Goal: Navigation & Orientation: Understand site structure

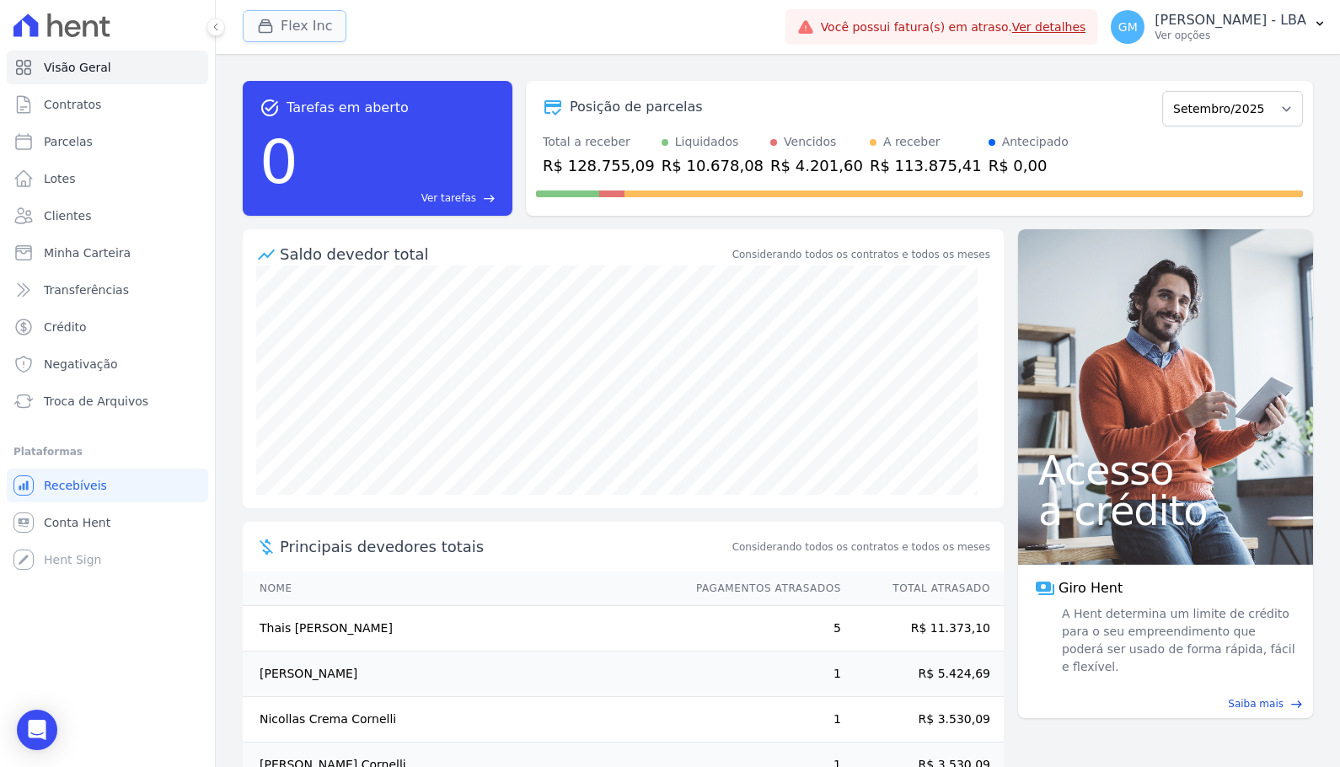
click at [310, 17] on button "Flex Inc" at bounding box center [295, 26] width 104 height 32
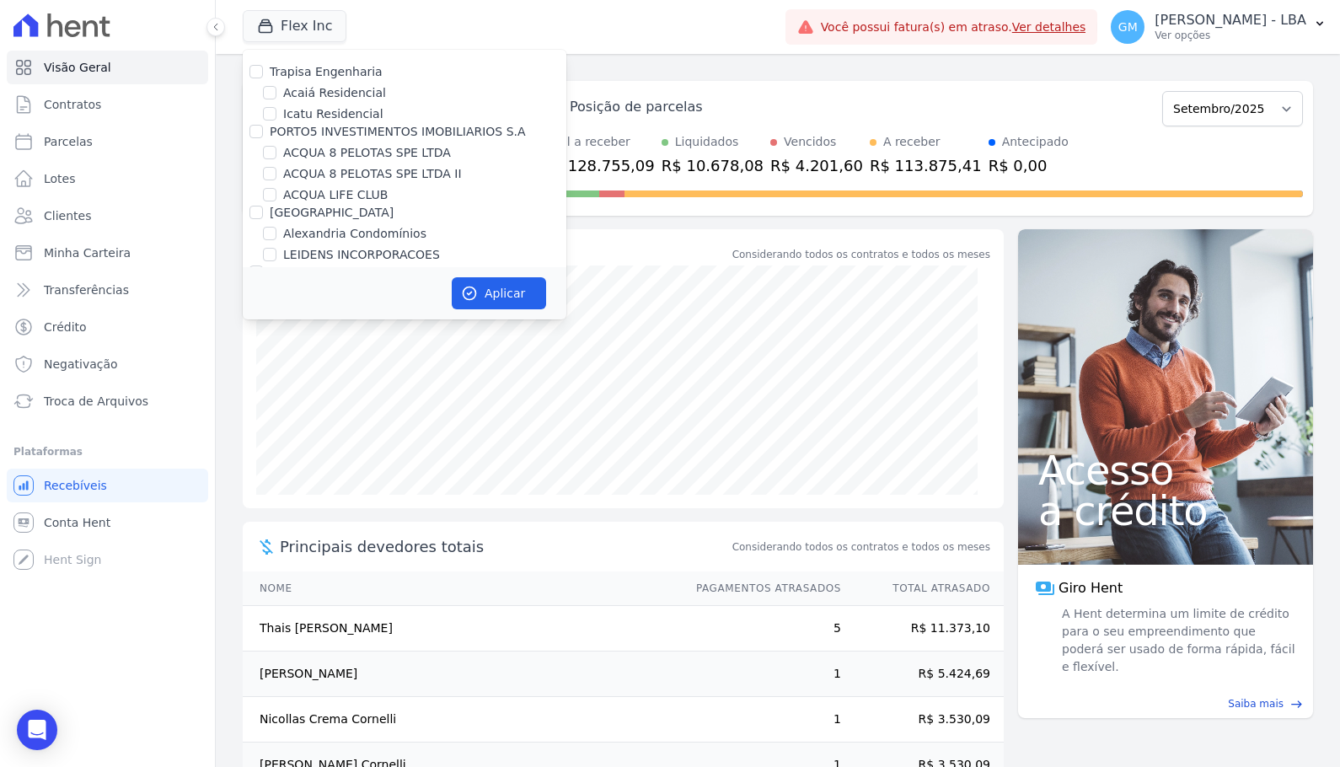
scroll to position [1878, 0]
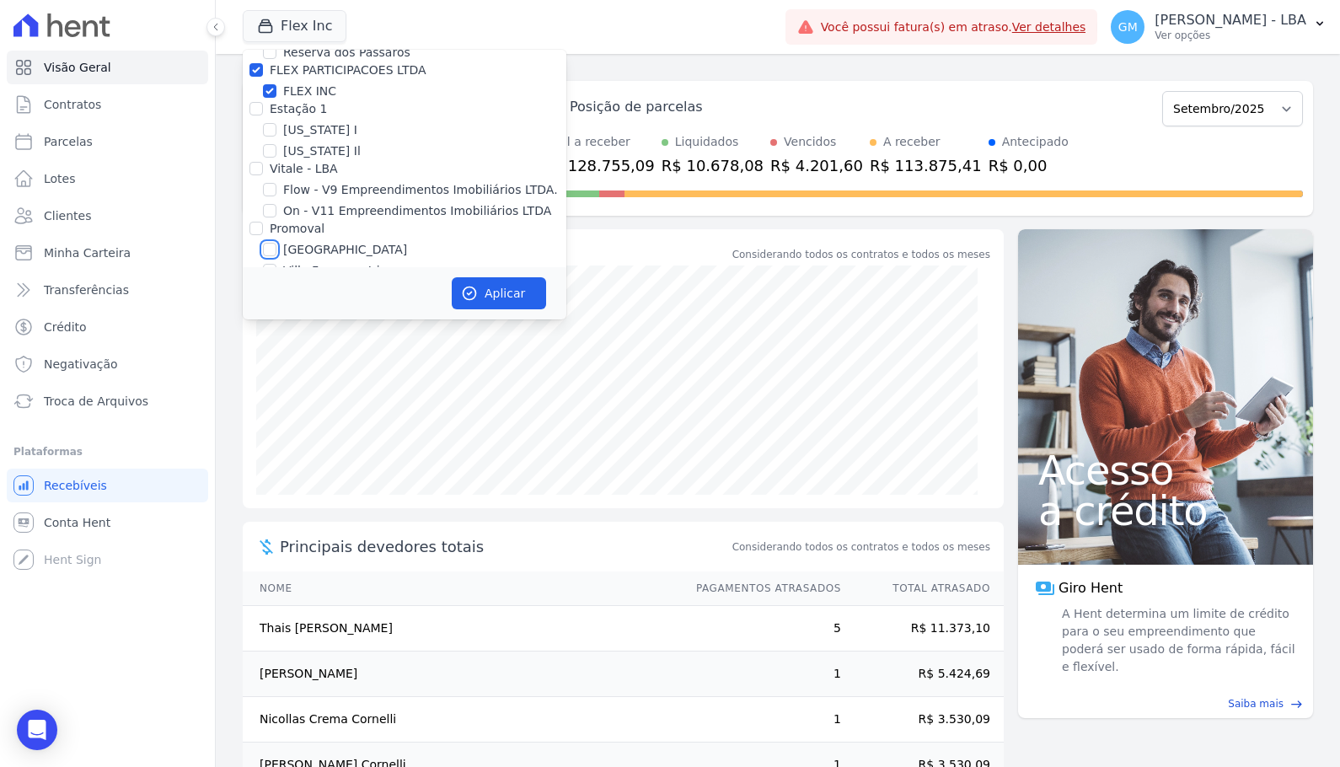
drag, startPoint x: 267, startPoint y: 176, endPoint x: 274, endPoint y: 196, distance: 20.5
click at [267, 243] on input "[GEOGRAPHIC_DATA]" at bounding box center [269, 249] width 13 height 13
checkbox input "true"
click at [505, 286] on button "Aplicar" at bounding box center [499, 293] width 94 height 32
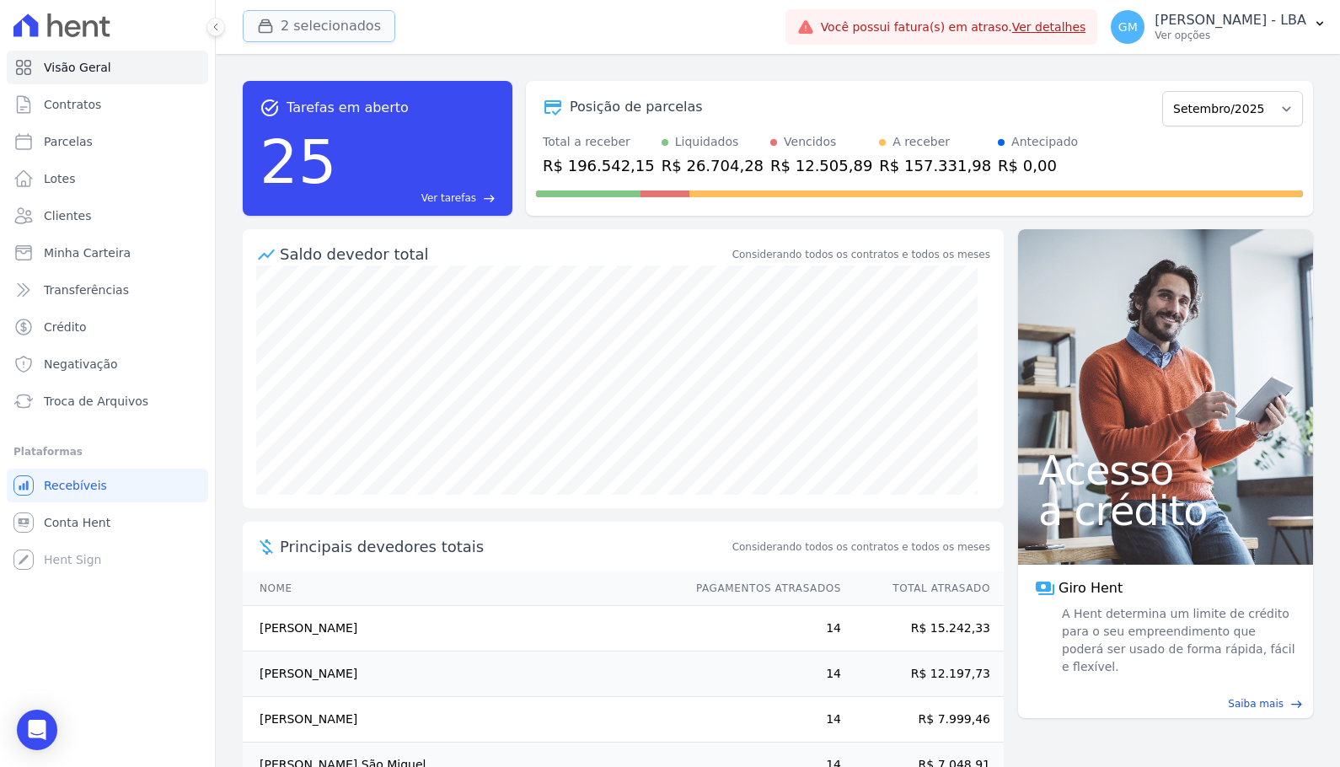
click at [324, 33] on button "2 selecionados" at bounding box center [319, 26] width 153 height 32
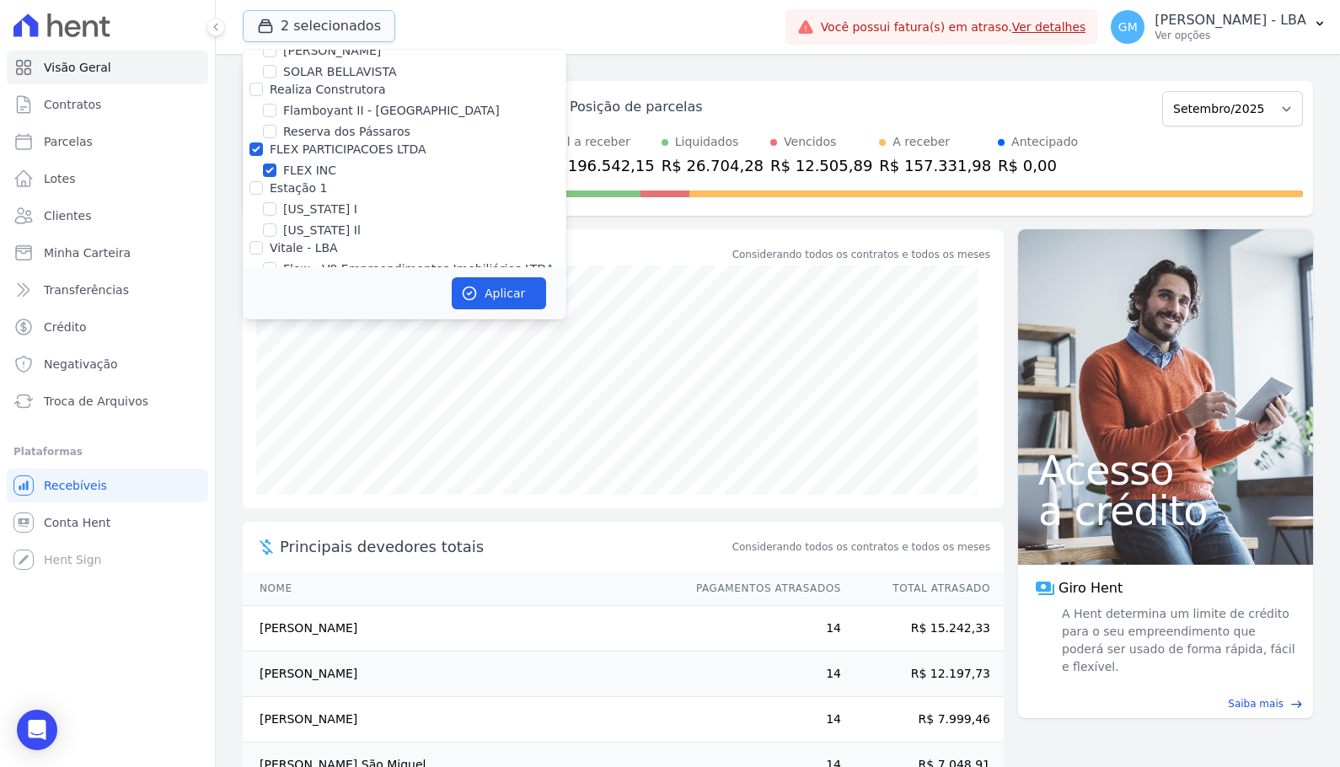
scroll to position [1686, 0]
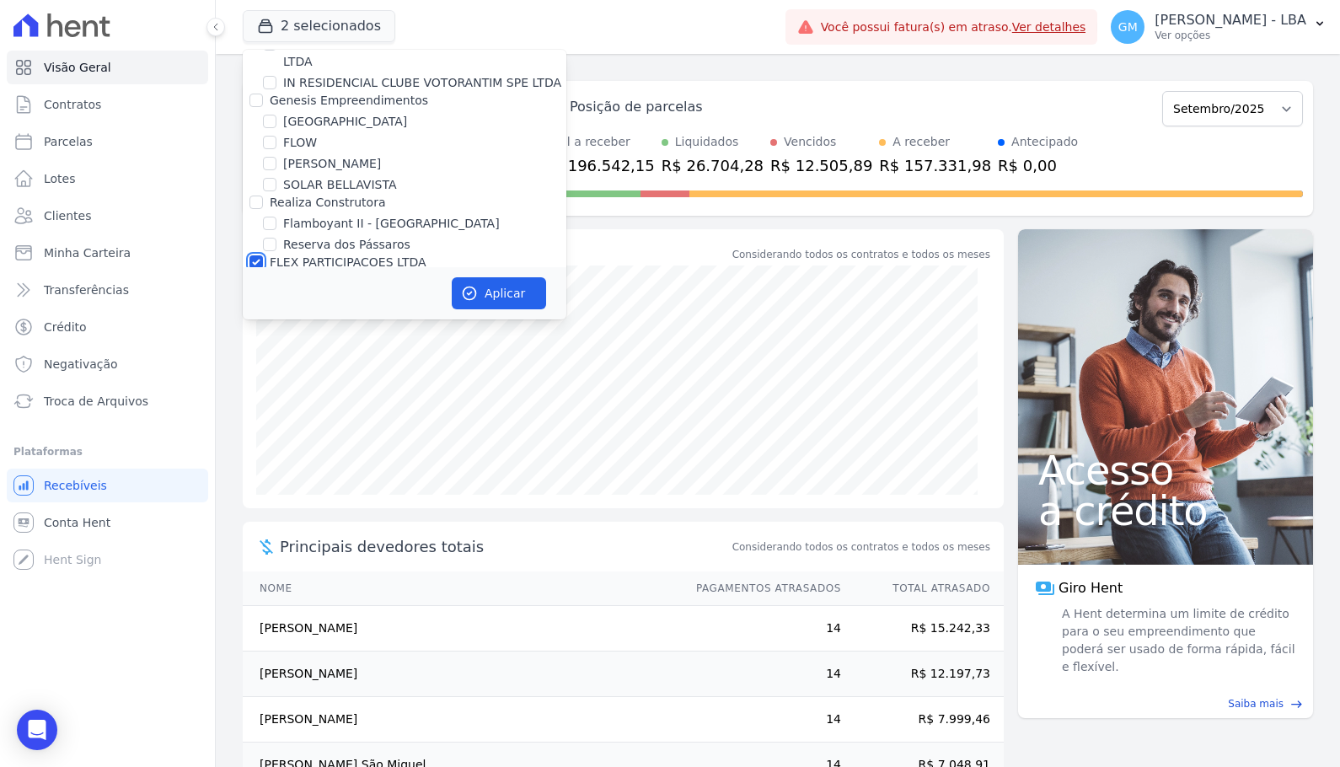
drag, startPoint x: 255, startPoint y: 190, endPoint x: 258, endPoint y: 201, distance: 10.4
click at [255, 255] on input "FLEX PARTICIPACOES LTDA" at bounding box center [255, 261] width 13 height 13
checkbox input "false"
click at [485, 291] on button "Aplicar" at bounding box center [499, 293] width 94 height 32
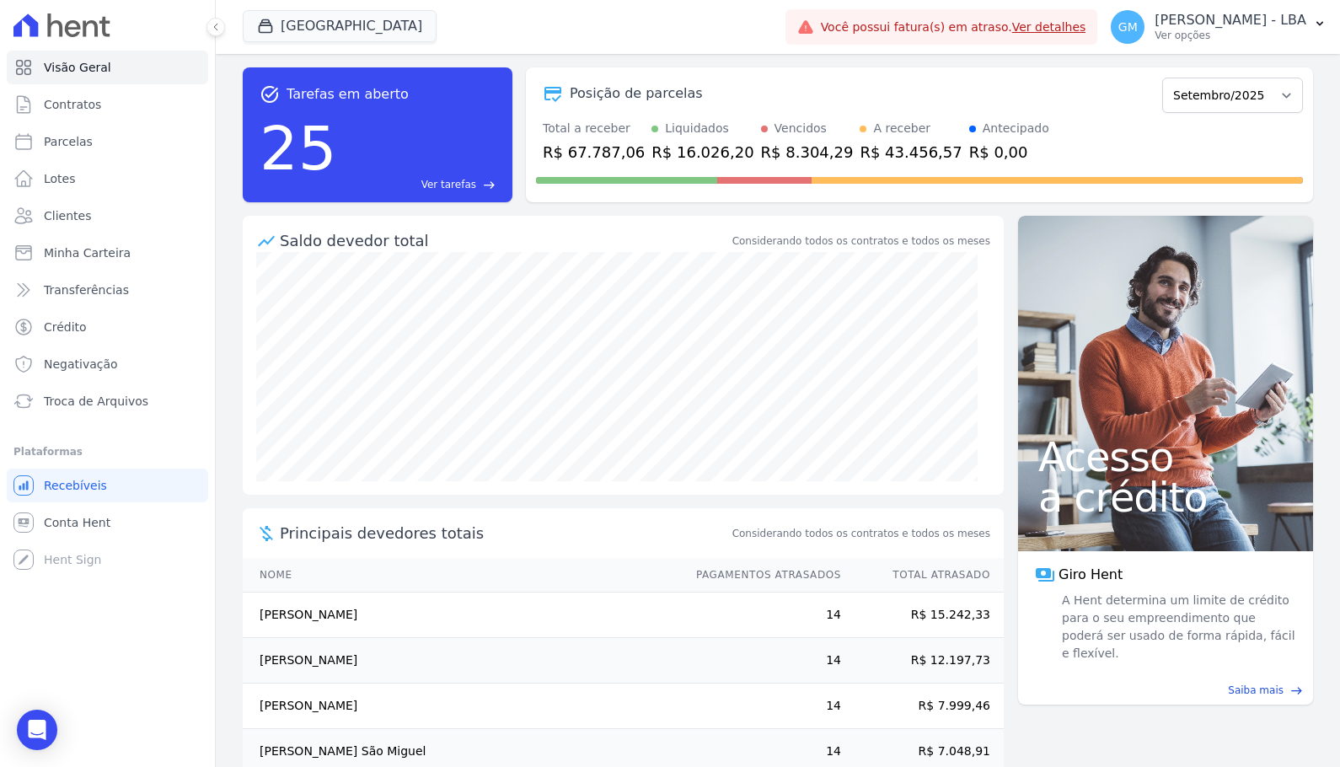
scroll to position [0, 0]
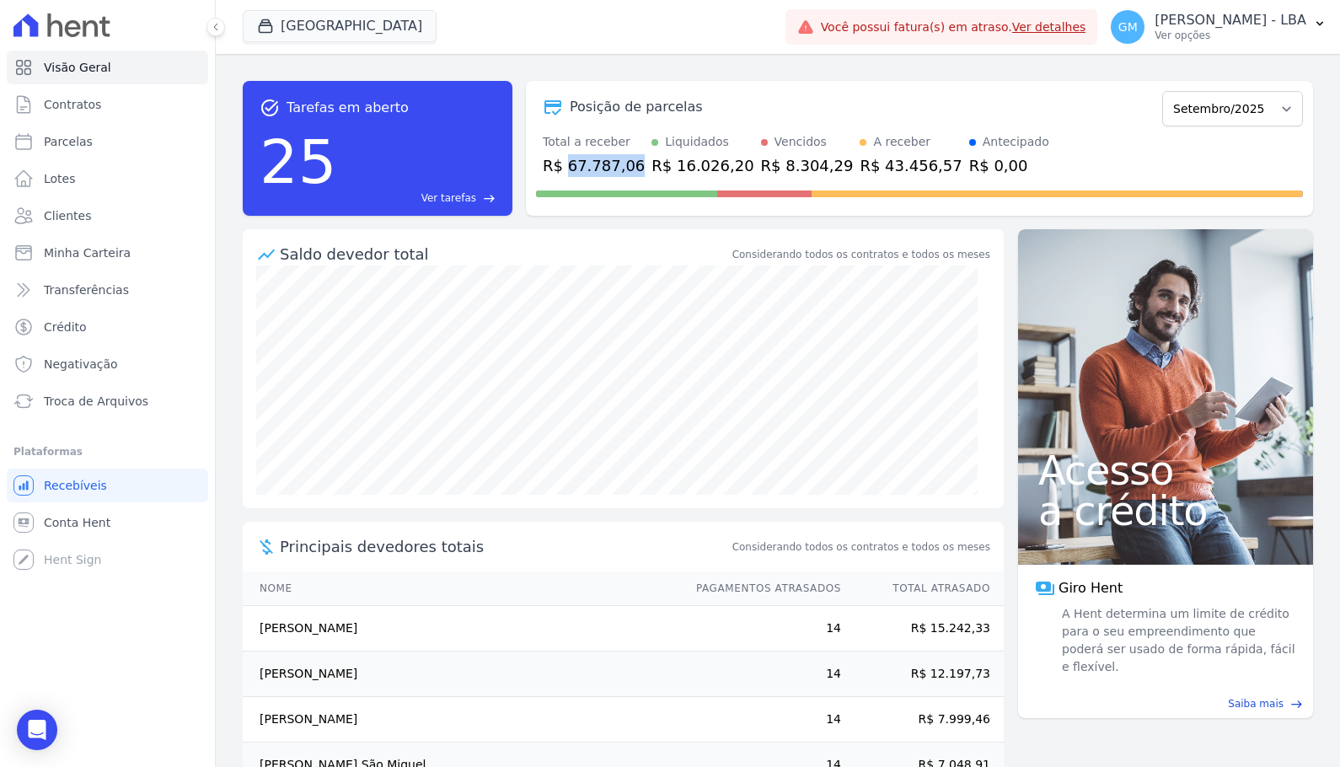
drag, startPoint x: 568, startPoint y: 167, endPoint x: 629, endPoint y: 168, distance: 60.7
click at [629, 168] on div "Total a receber R$ 67.787,06 Liquidados R$ 16.026,20 Vencidos R$ 8.304,29 A rec…" at bounding box center [919, 155] width 767 height 44
drag, startPoint x: 636, startPoint y: 167, endPoint x: 717, endPoint y: 165, distance: 81.8
click at [709, 165] on div "R$ 16.026,20" at bounding box center [703, 165] width 102 height 23
drag, startPoint x: 732, startPoint y: 166, endPoint x: 803, endPoint y: 166, distance: 70.8
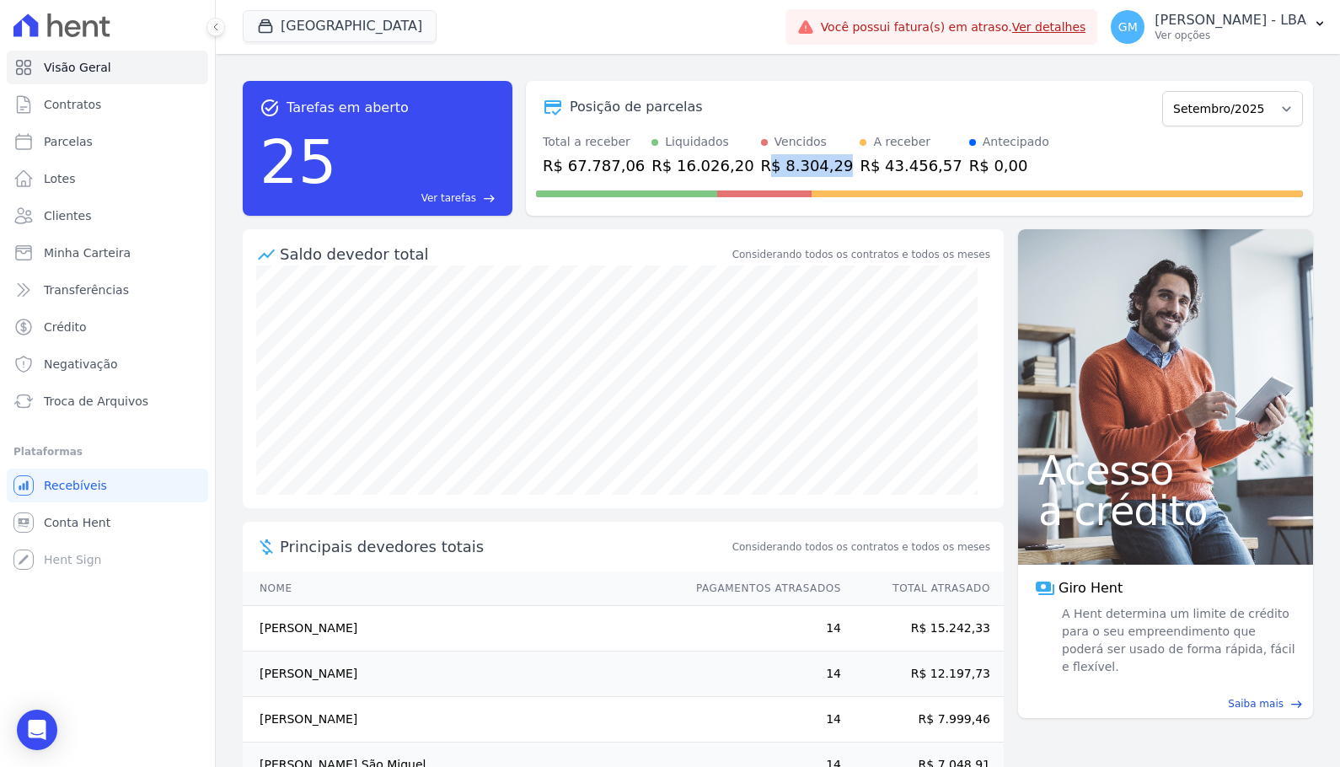
click at [709, 166] on div "R$ 8.304,29" at bounding box center [807, 165] width 93 height 23
drag, startPoint x: 813, startPoint y: 164, endPoint x: 896, endPoint y: 164, distance: 83.4
click at [709, 164] on div "Total a receber R$ 67.787,06 Liquidados R$ 16.026,20 Vencidos R$ 8.304,29 A rec…" at bounding box center [919, 155] width 767 height 44
click at [278, 37] on button "[GEOGRAPHIC_DATA]" at bounding box center [340, 26] width 194 height 32
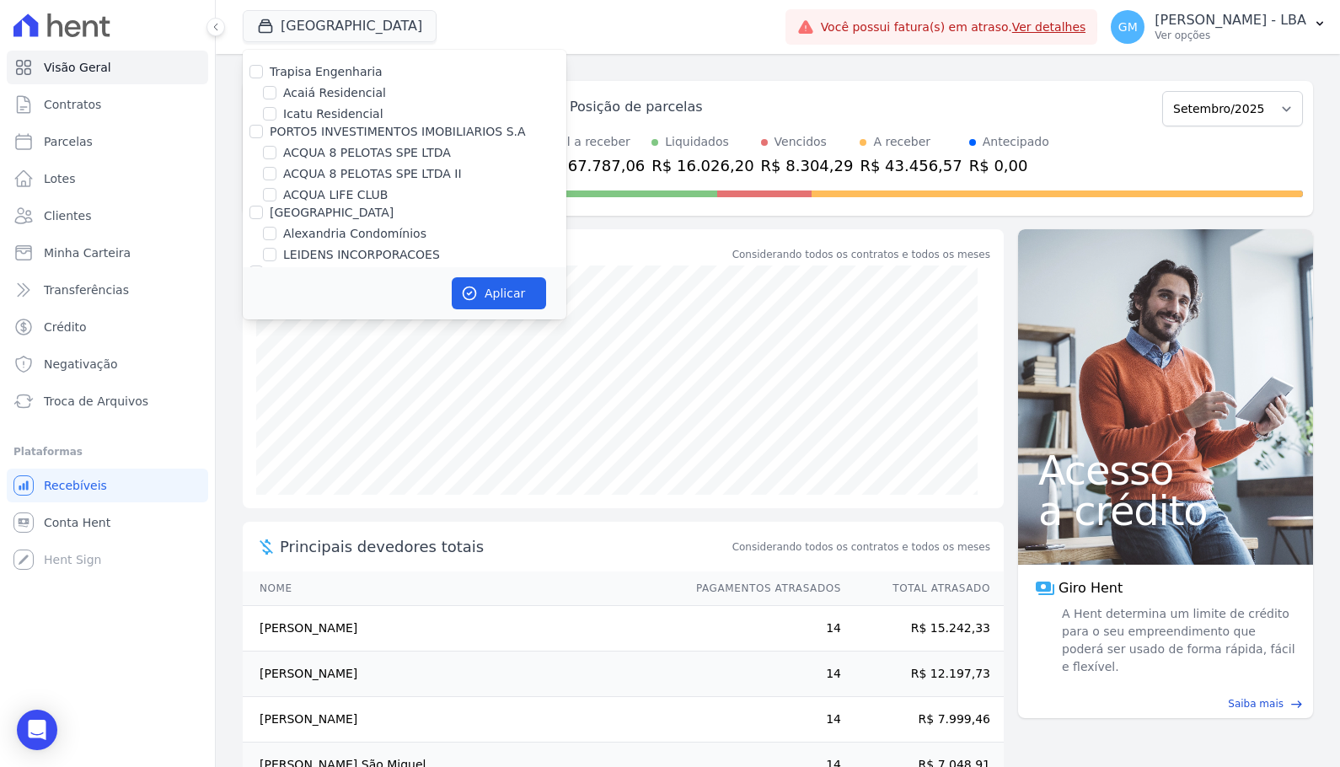
click at [709, 158] on div "Total a receber R$ 67.787,06 Liquidados R$ 16.026,20 Vencidos R$ 8.304,29 A rec…" at bounding box center [919, 155] width 767 height 44
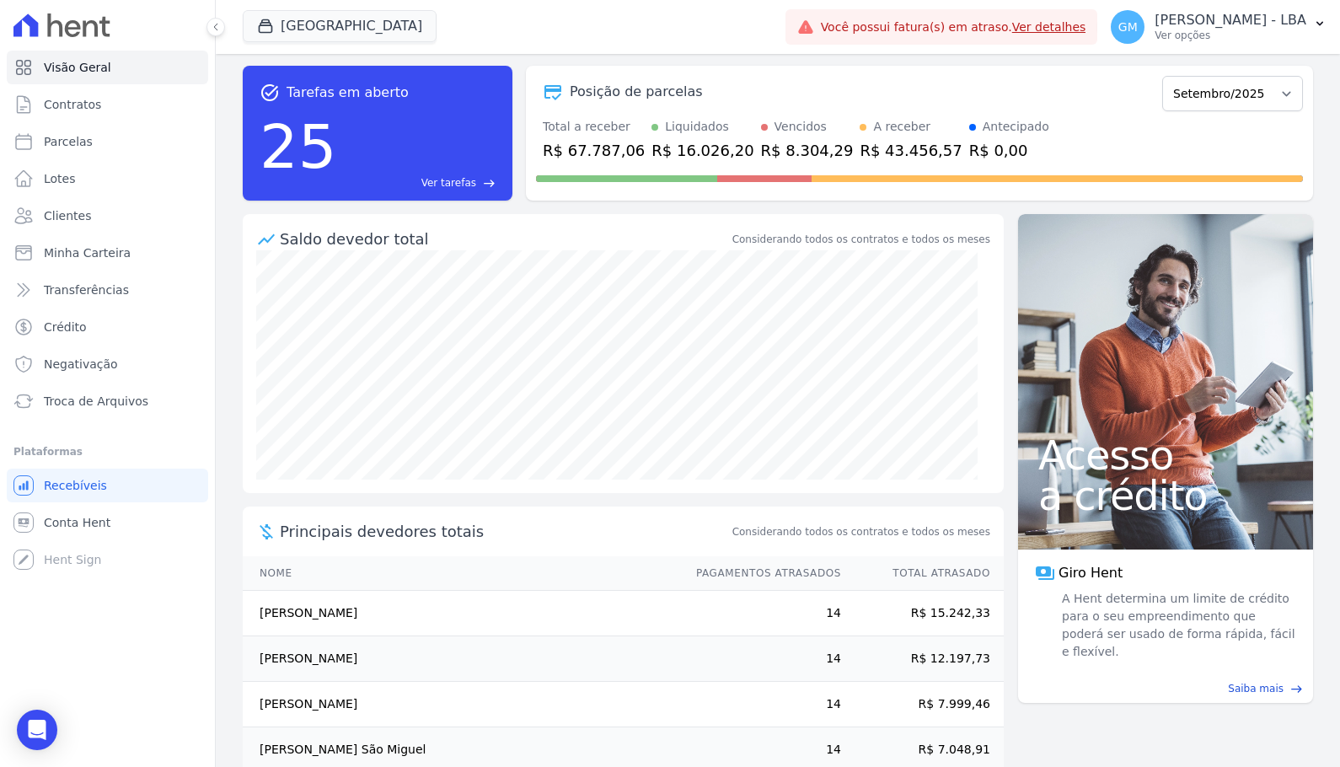
scroll to position [9, 0]
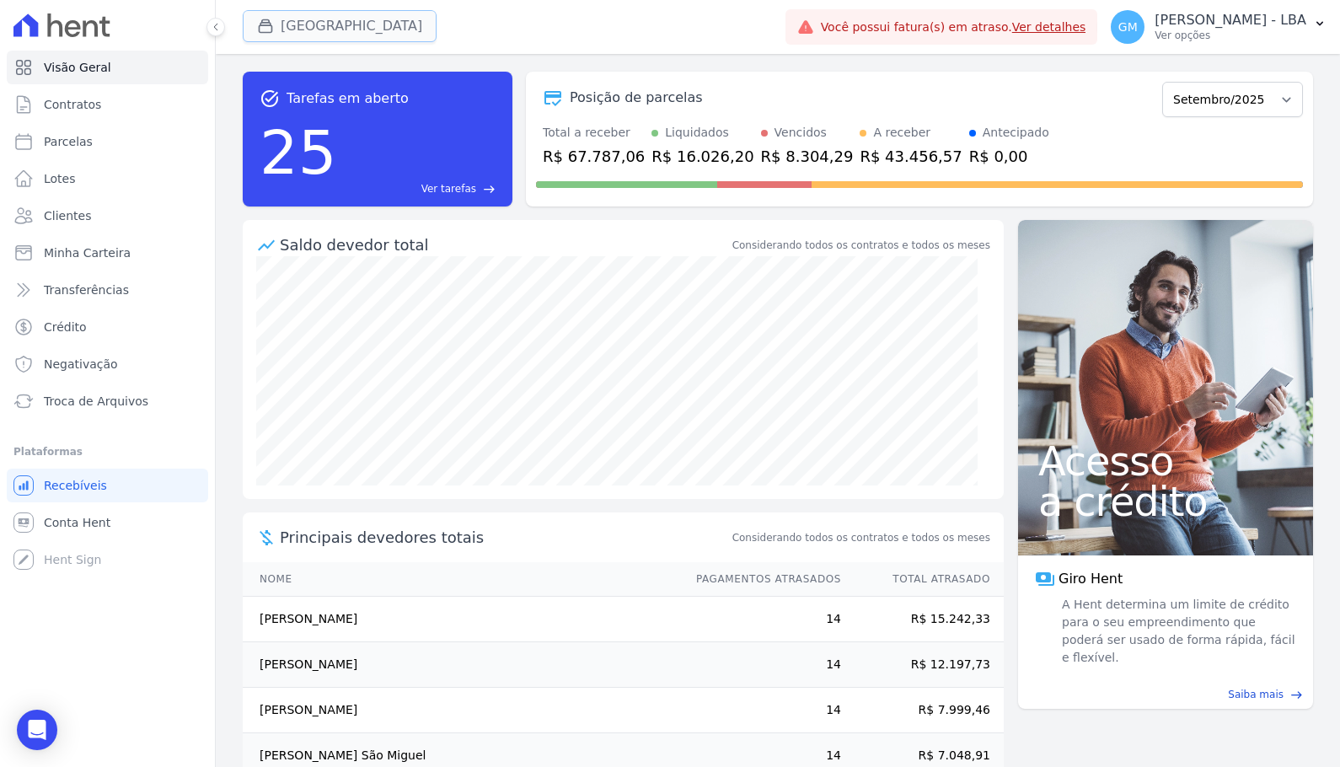
click at [275, 37] on button "[GEOGRAPHIC_DATA]" at bounding box center [340, 26] width 194 height 32
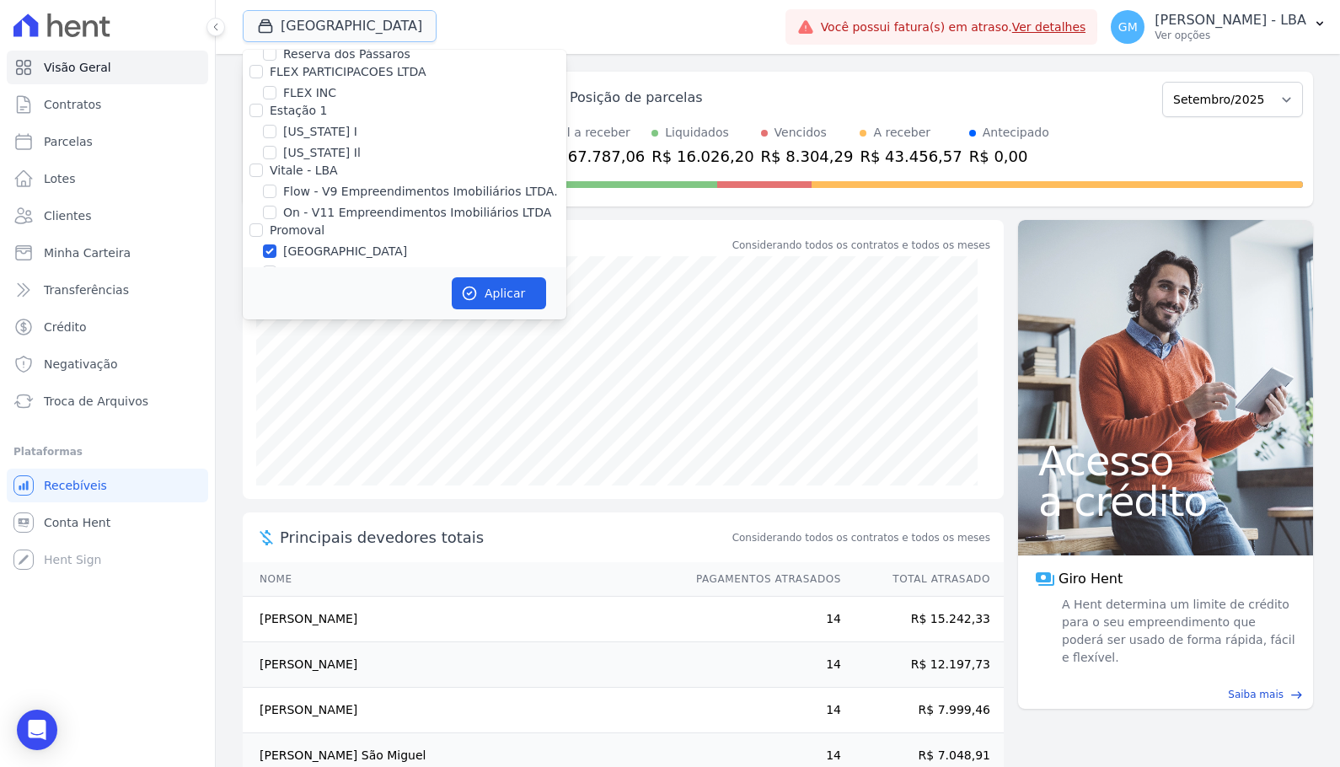
scroll to position [1854, 0]
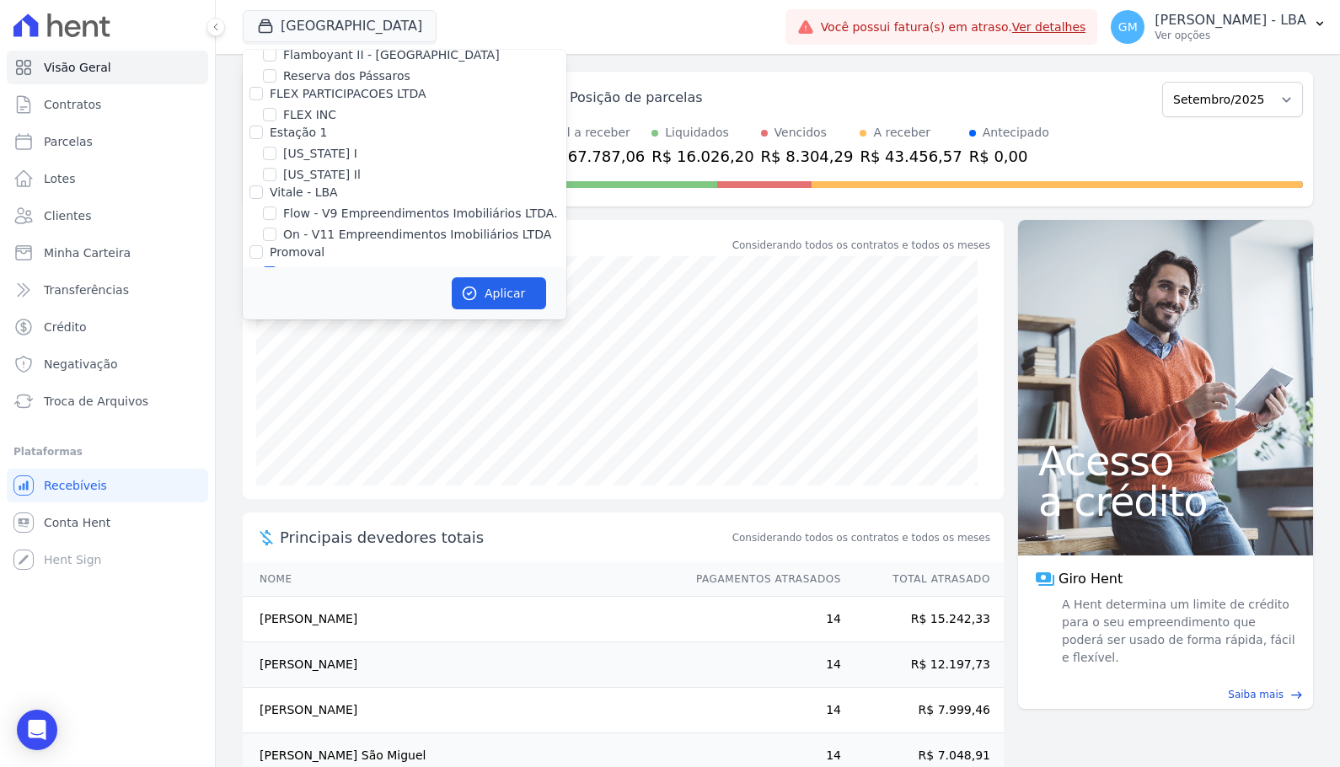
click at [271, 287] on input "Villa Francesa Iris" at bounding box center [269, 293] width 13 height 13
checkbox input "true"
click at [273, 266] on input "[GEOGRAPHIC_DATA]" at bounding box center [269, 272] width 13 height 13
checkbox input "false"
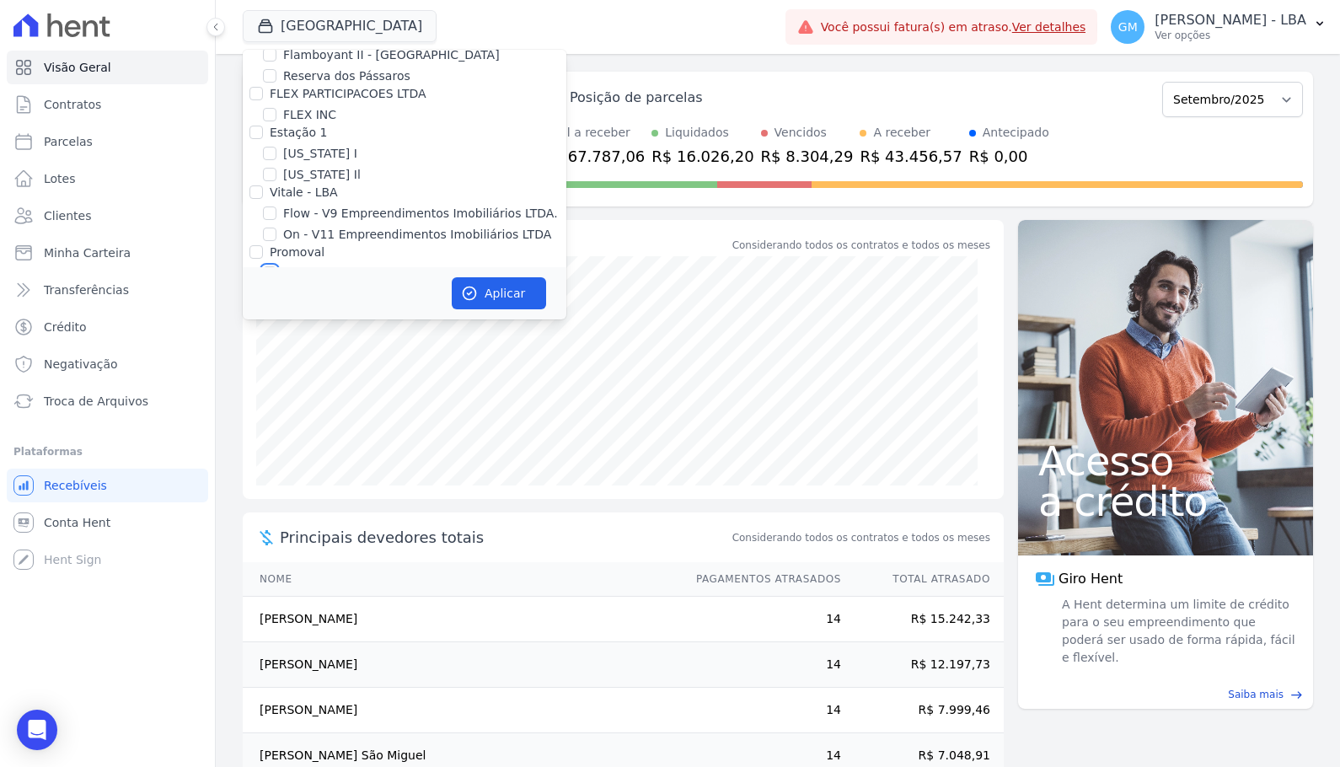
checkbox input "false"
click at [491, 291] on button "Aplicar" at bounding box center [499, 293] width 94 height 32
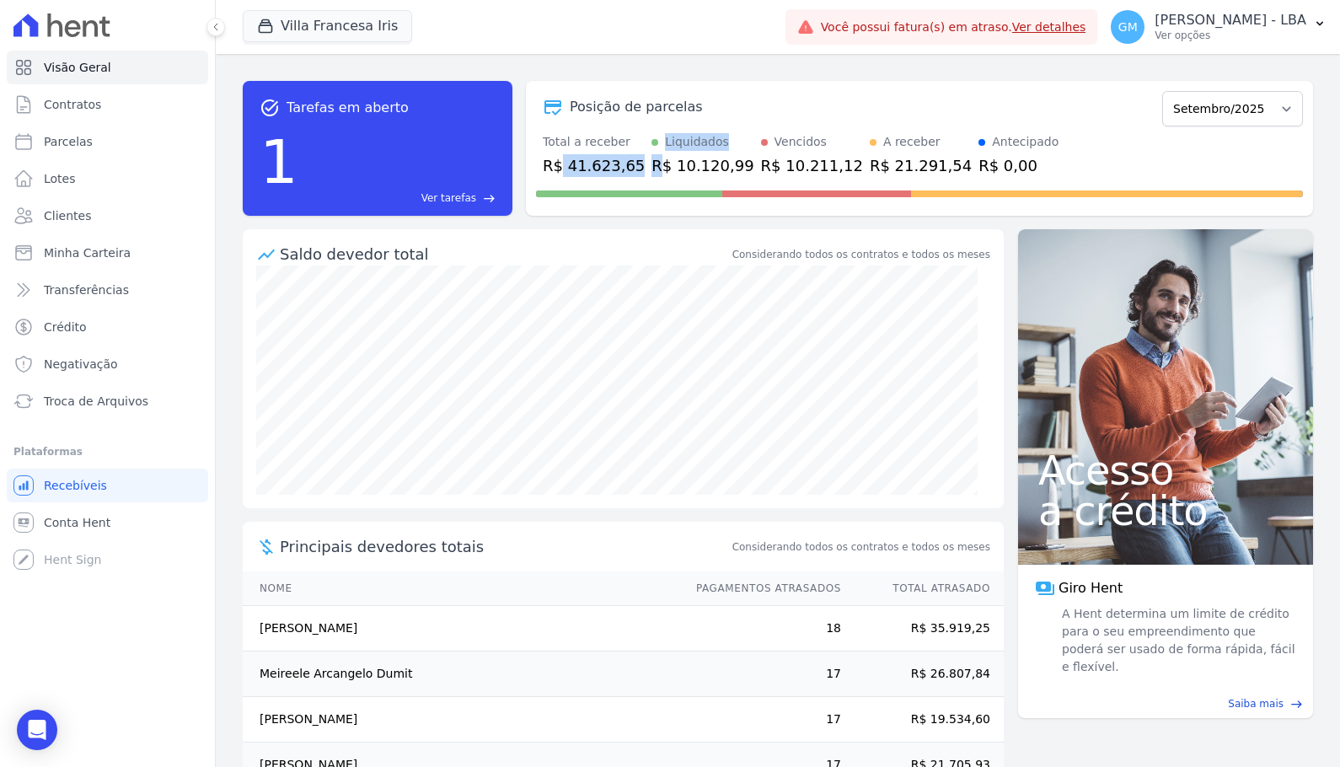
drag, startPoint x: 561, startPoint y: 166, endPoint x: 647, endPoint y: 168, distance: 86.0
click at [647, 168] on div "Total a receber R$ 41.623,65 Liquidados R$ 10.120,99 Vencidos R$ 10.211,12 A re…" at bounding box center [919, 155] width 767 height 44
click at [656, 173] on div "R$ 10.120,99" at bounding box center [703, 165] width 102 height 23
drag, startPoint x: 636, startPoint y: 163, endPoint x: 722, endPoint y: 164, distance: 86.0
click at [709, 164] on div "Total a receber R$ 41.623,65 Liquidados R$ 10.120,99 Vencidos R$ 10.211,12 A re…" at bounding box center [919, 155] width 767 height 44
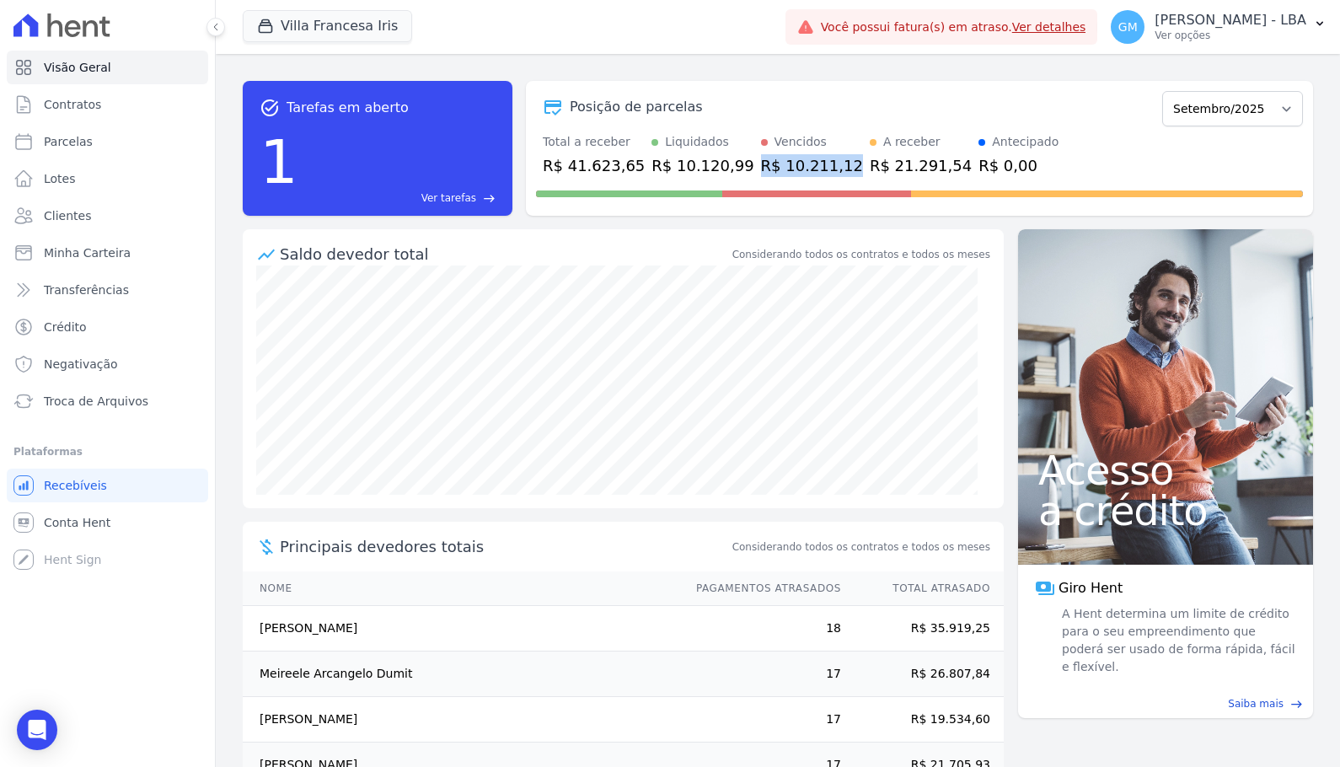
drag, startPoint x: 727, startPoint y: 165, endPoint x: 808, endPoint y: 164, distance: 80.9
click at [709, 164] on div "R$ 10.211,12" at bounding box center [812, 165] width 102 height 23
drag, startPoint x: 822, startPoint y: 167, endPoint x: 907, endPoint y: 172, distance: 85.3
click at [709, 172] on div "Total a receber R$ 41.623,65 Liquidados R$ 10.120,99 Vencidos R$ 10.211,12 A re…" at bounding box center [919, 155] width 767 height 44
click at [709, 162] on div "Total a receber R$ 41.623,65 Liquidados R$ 10.120,99 Vencidos R$ 10.211,12 A re…" at bounding box center [919, 155] width 767 height 44
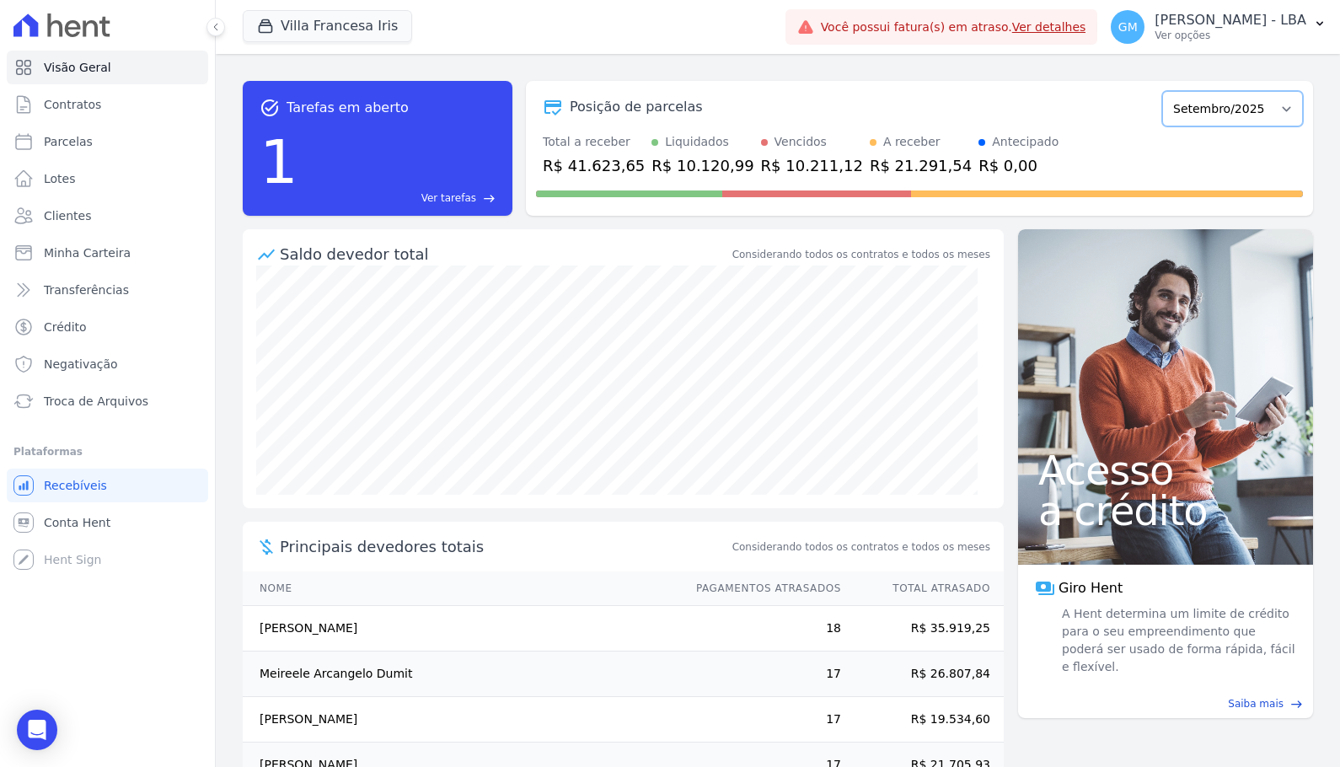
click at [709, 116] on select "Setembro/2023 Outubro/2023 Novembro/2023 Dezembro/2023 Janeiro/2024 Fevereiro/2…" at bounding box center [1232, 108] width 141 height 35
click at [709, 126] on div "Posição de parcelas Setembro/2023 Outubro/2023 Novembro/2023 Dezembro/2023 Jane…" at bounding box center [919, 148] width 787 height 135
click at [709, 115] on select "Setembro/2023 Outubro/2023 Novembro/2023 Dezembro/2023 Janeiro/2024 Fevereiro/2…" at bounding box center [1232, 108] width 141 height 35
select select "10/2025"
click at [709, 91] on select "Setembro/2023 Outubro/2023 Novembro/2023 Dezembro/2023 Janeiro/2024 Fevereiro/2…" at bounding box center [1232, 108] width 141 height 35
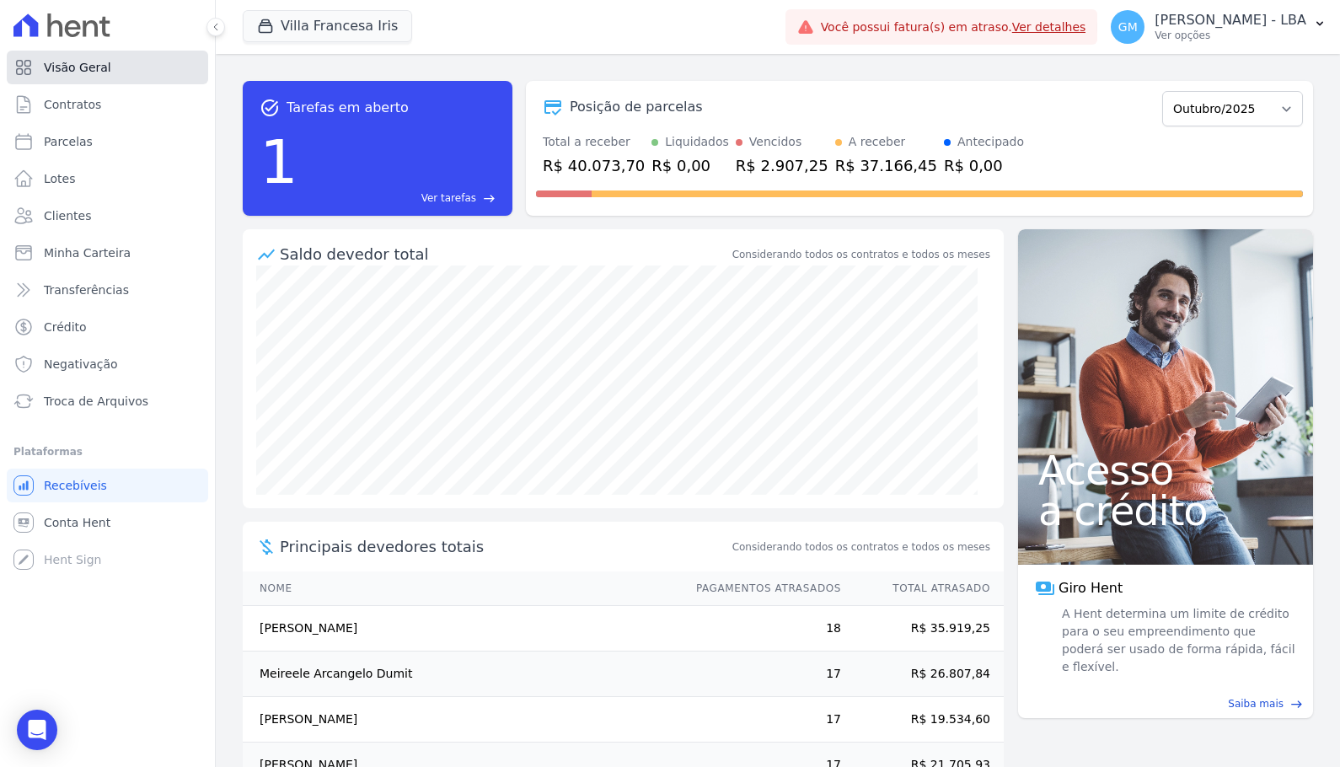
click at [50, 73] on span "Visão Geral" at bounding box center [77, 67] width 67 height 17
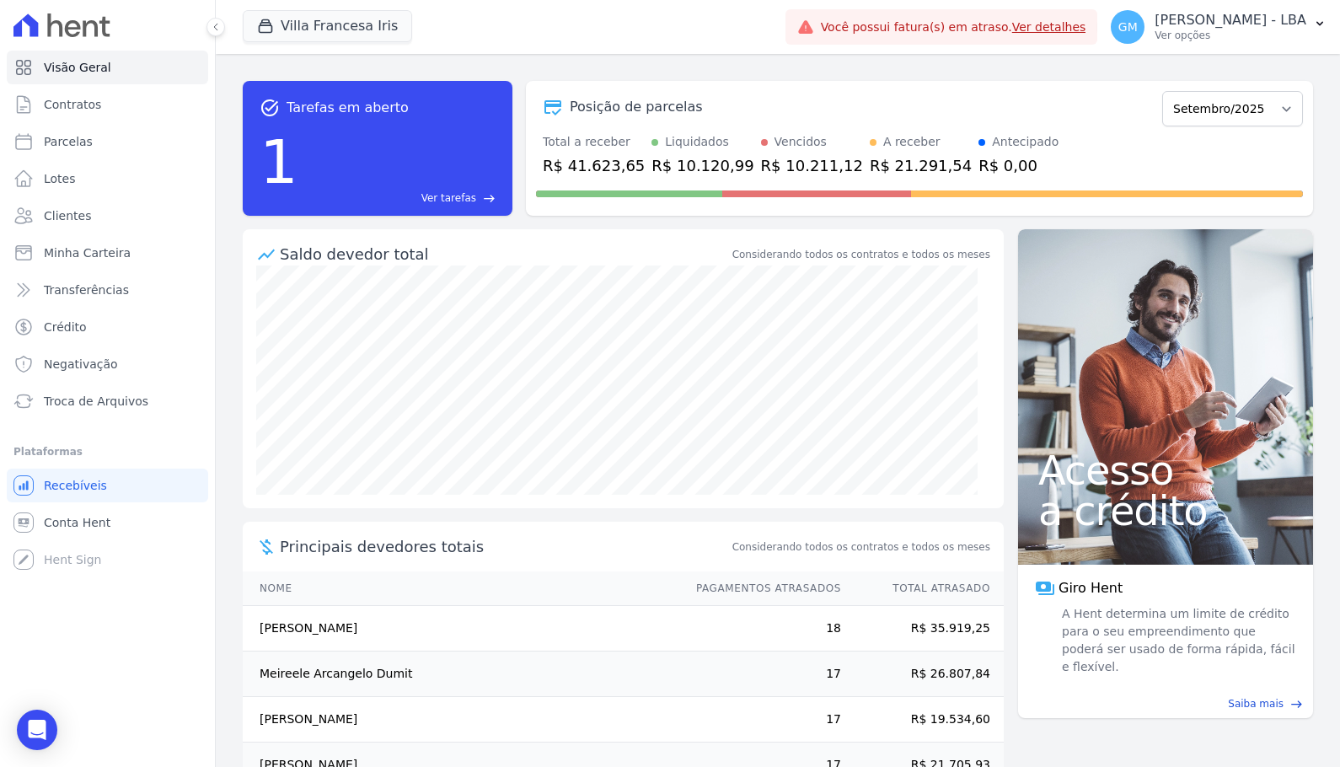
click at [1081, 155] on div "Total a receber R$ 41.623,65 Liquidados R$ 10.120,99 Vencidos R$ 10.211,12 A re…" at bounding box center [919, 155] width 767 height 44
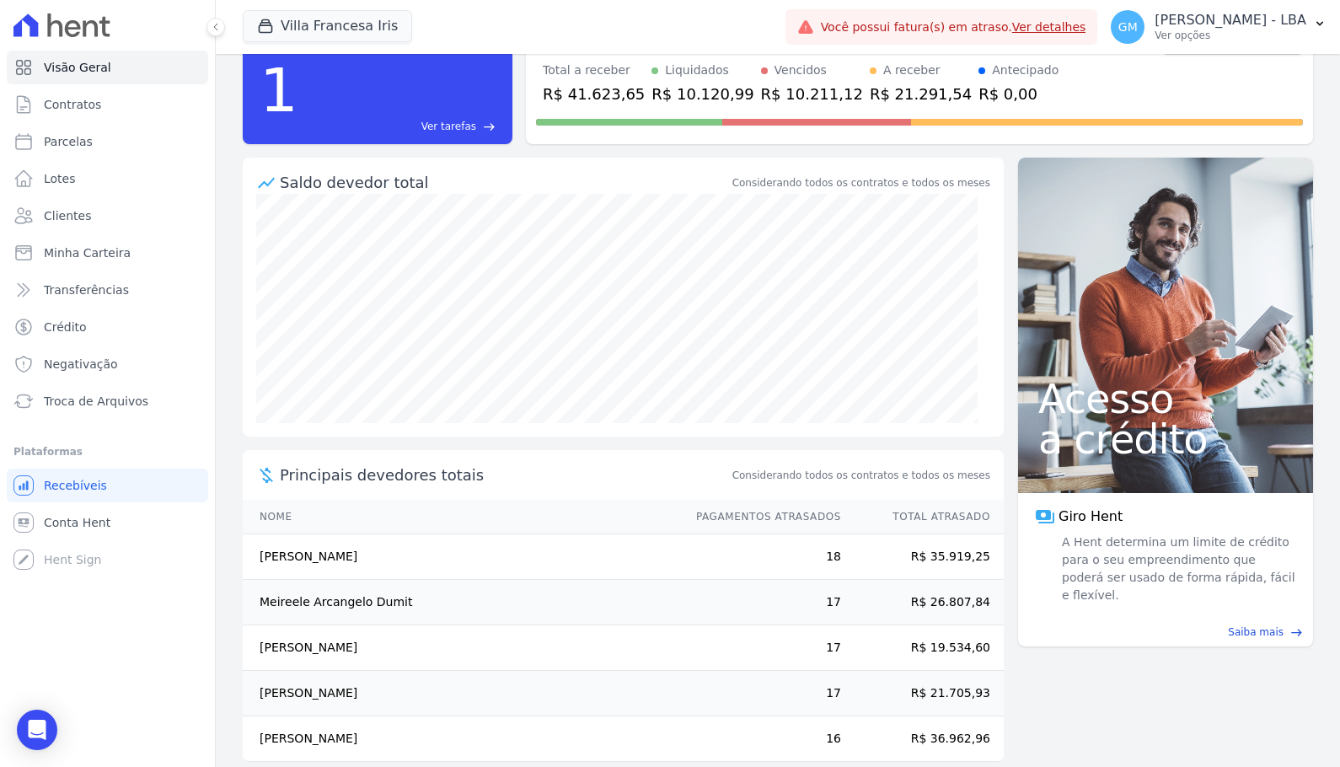
scroll to position [94, 0]
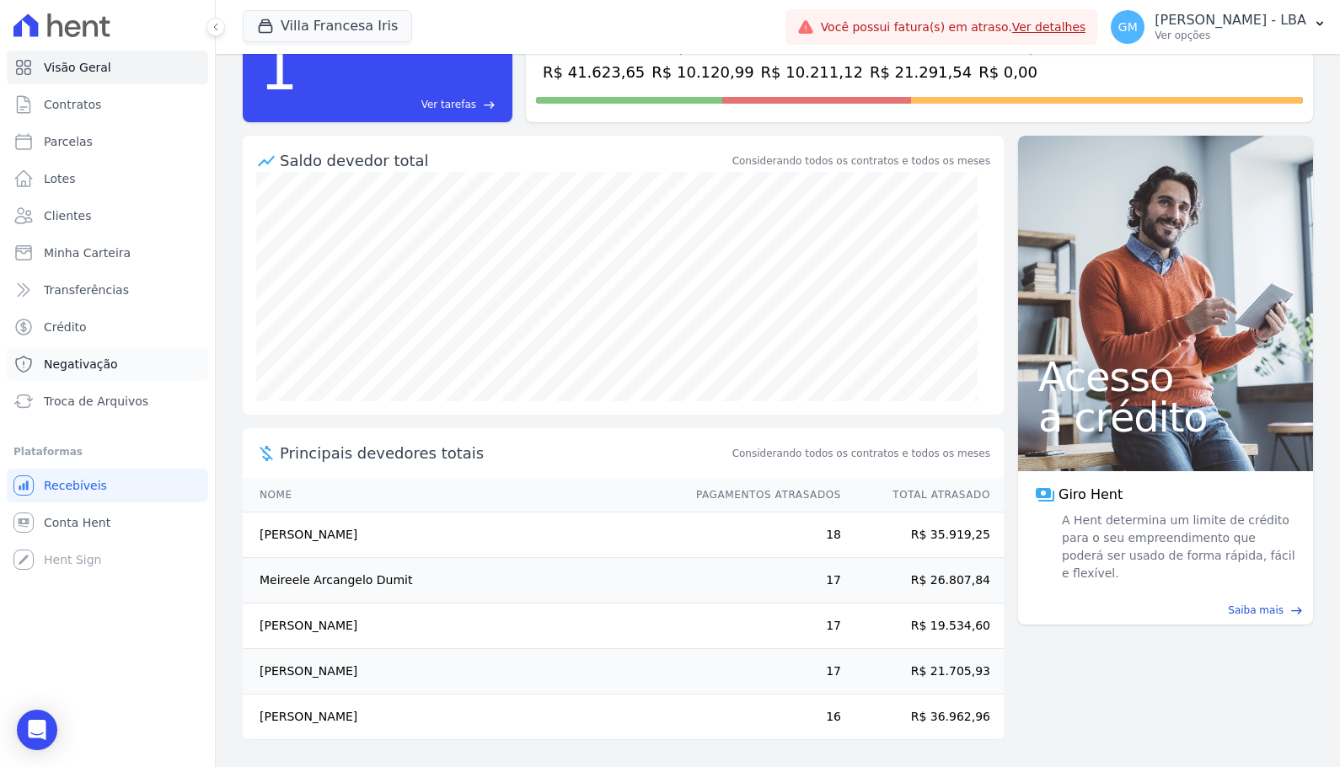
click at [80, 373] on link "Negativação" at bounding box center [107, 364] width 201 height 34
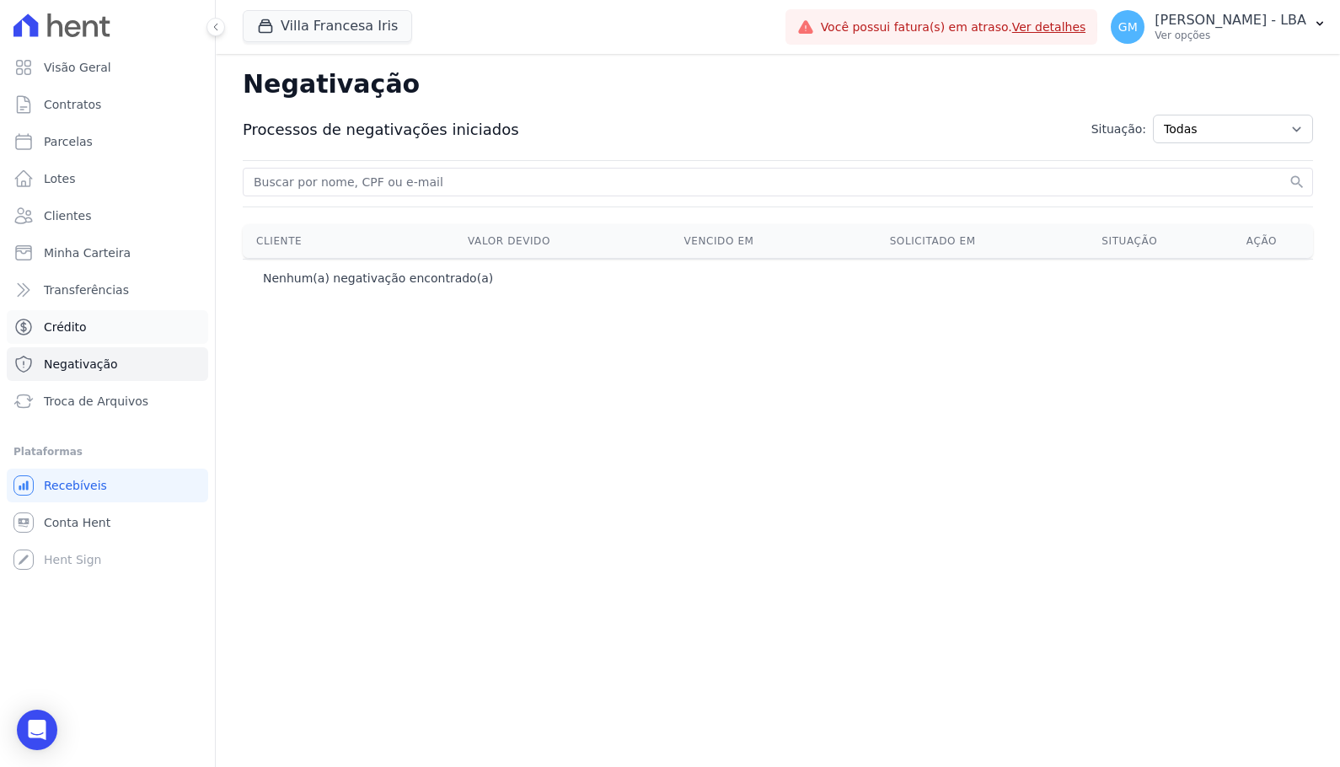
click at [99, 340] on link "Crédito" at bounding box center [107, 327] width 201 height 34
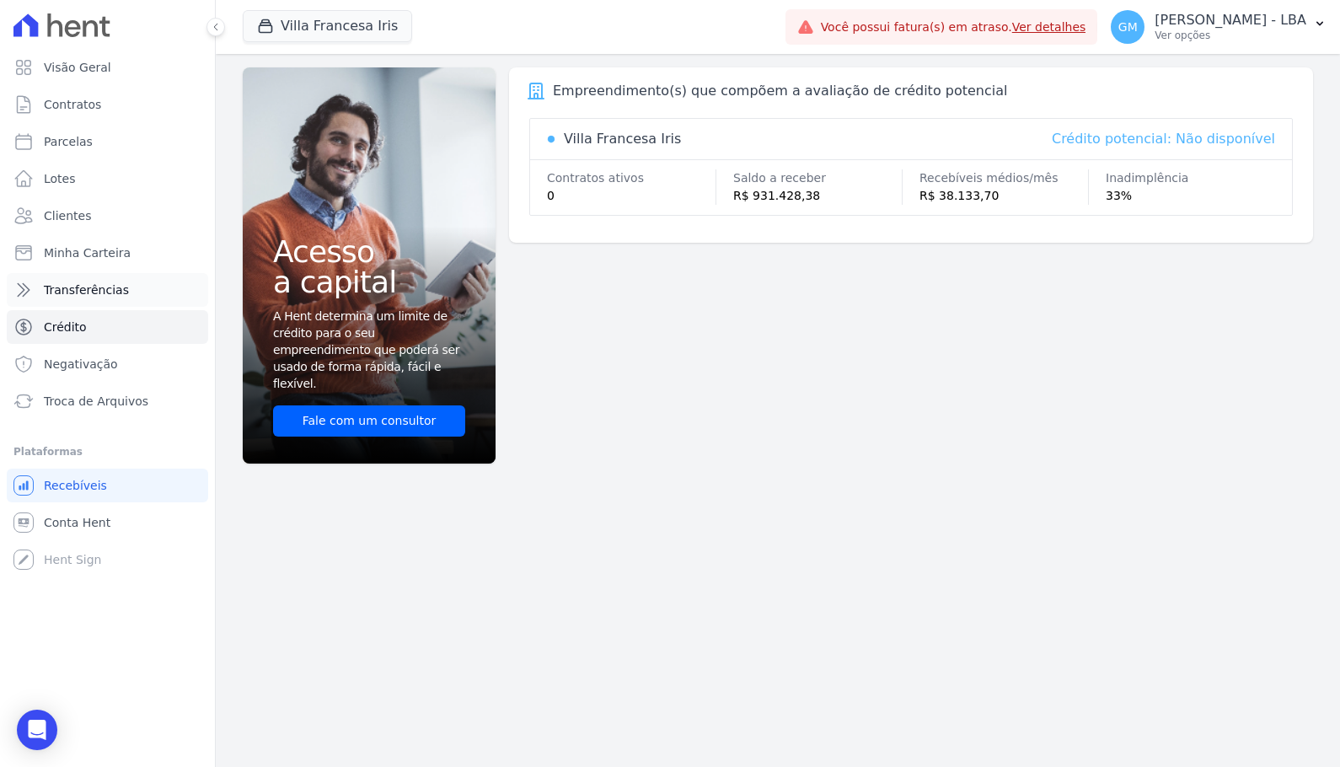
click at [109, 304] on link "Transferências" at bounding box center [107, 290] width 201 height 34
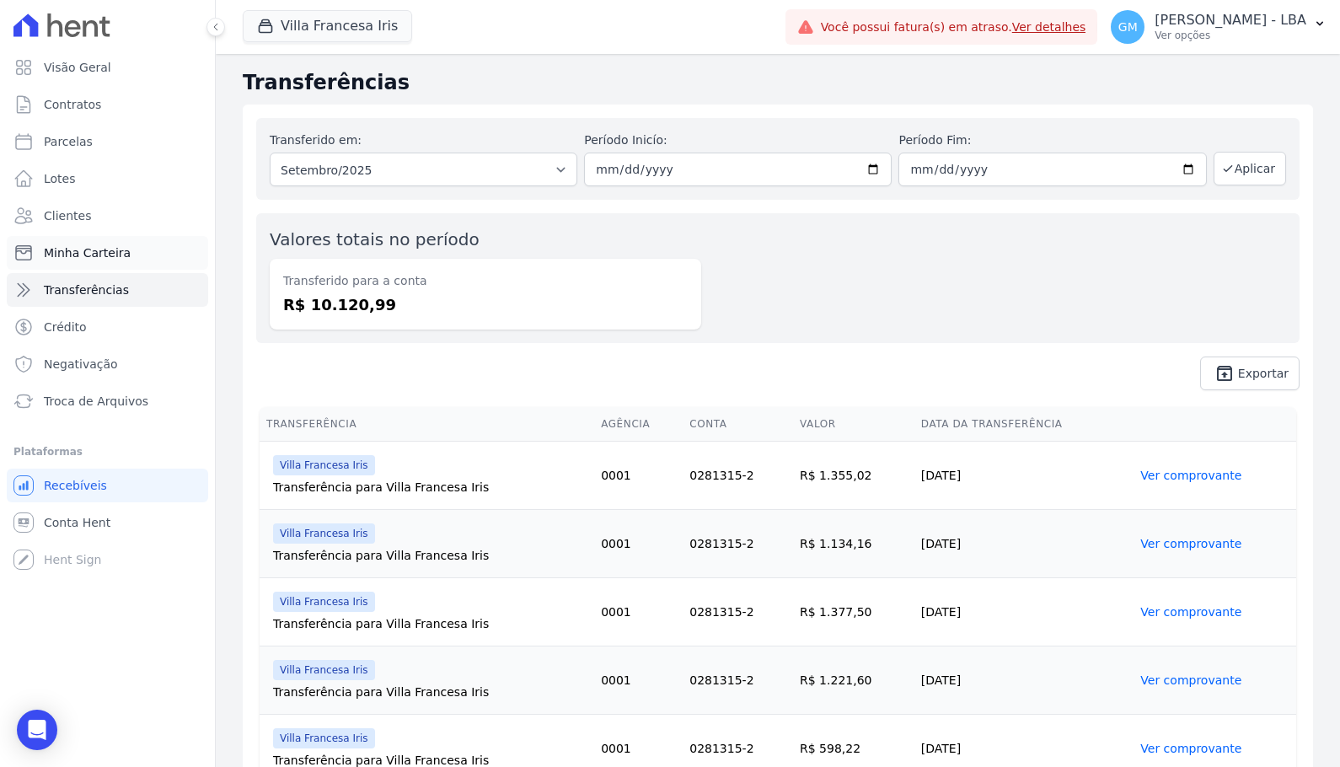
click at [113, 260] on span "Minha Carteira" at bounding box center [87, 252] width 87 height 17
click at [112, 217] on link "Clientes" at bounding box center [107, 216] width 201 height 34
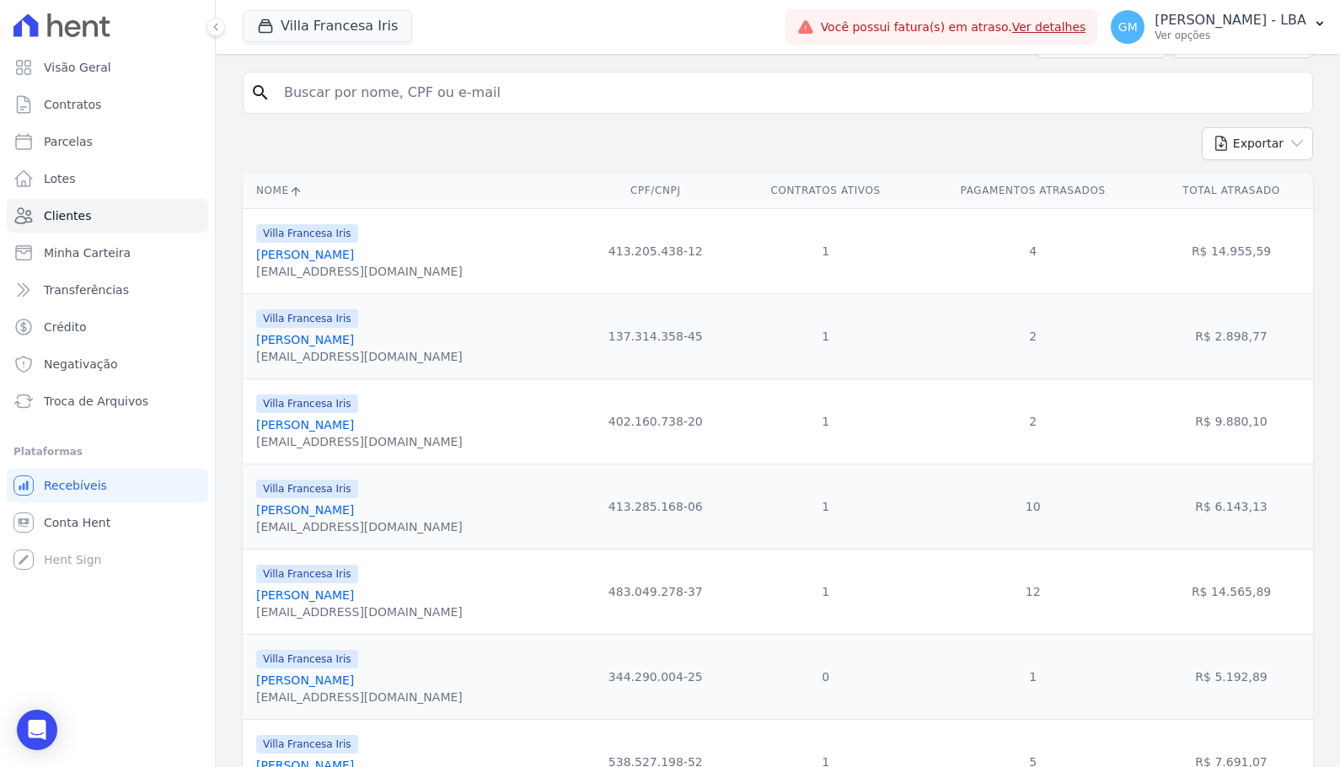
scroll to position [84, 0]
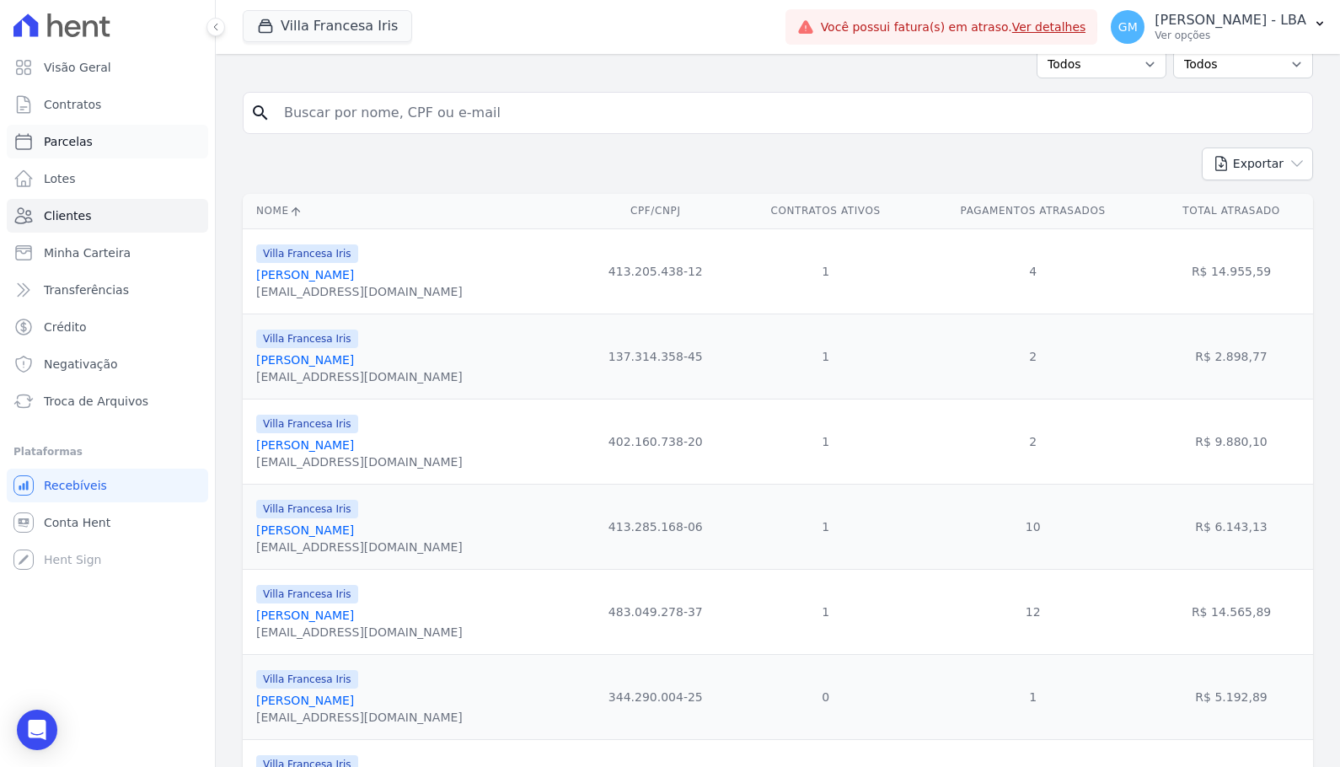
click at [155, 136] on link "Parcelas" at bounding box center [107, 142] width 201 height 34
select select
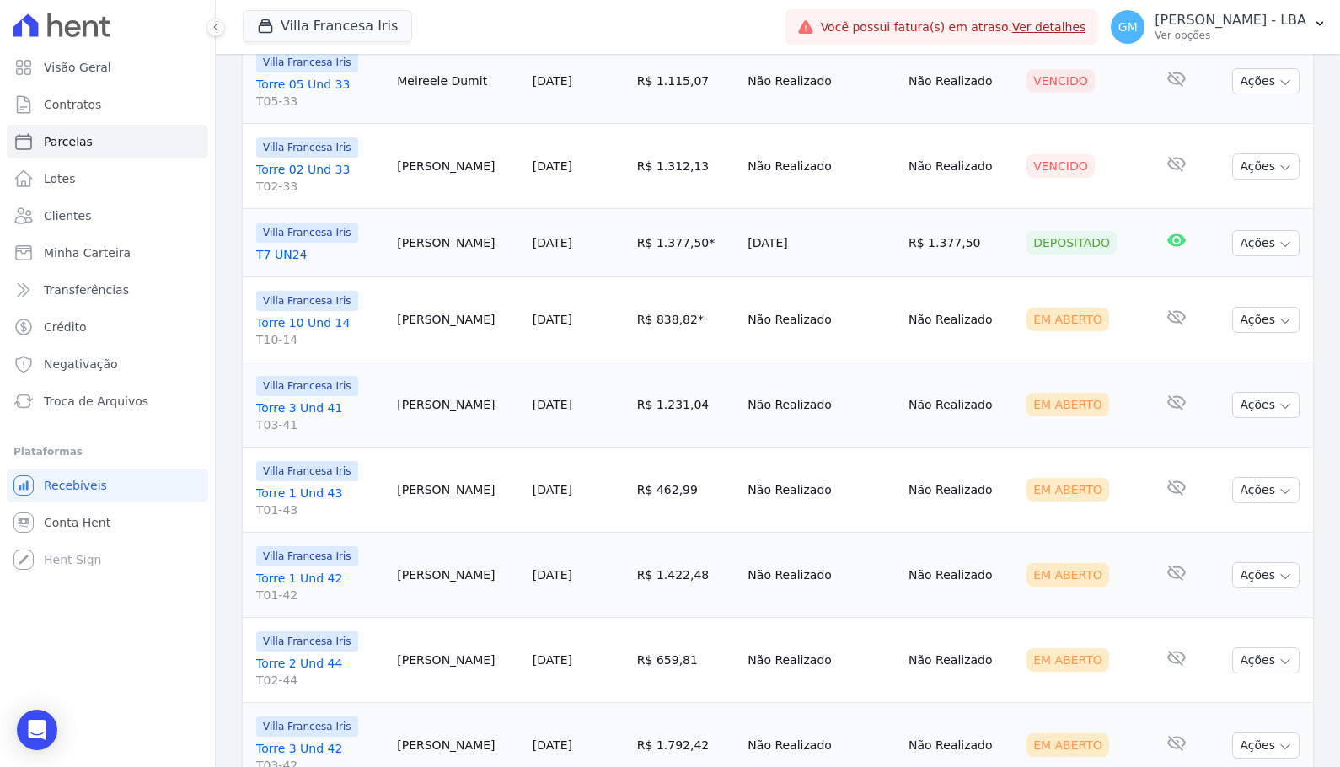
scroll to position [1349, 0]
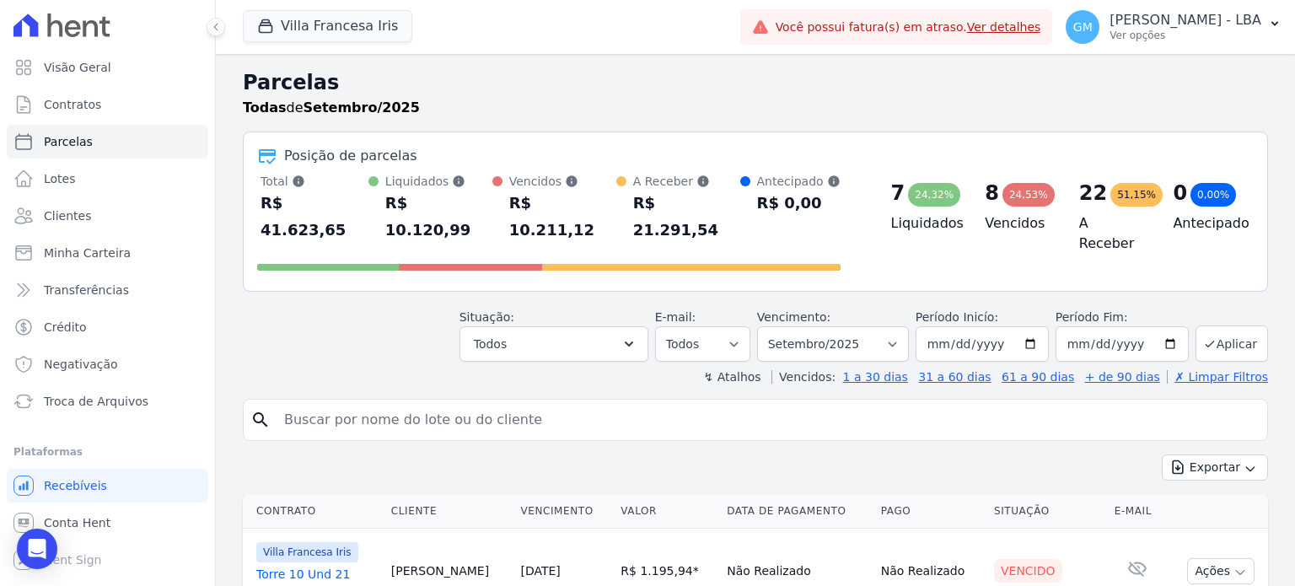
select select
click at [212, 24] on icon at bounding box center [216, 27] width 10 height 10
